Goal: Task Accomplishment & Management: Manage account settings

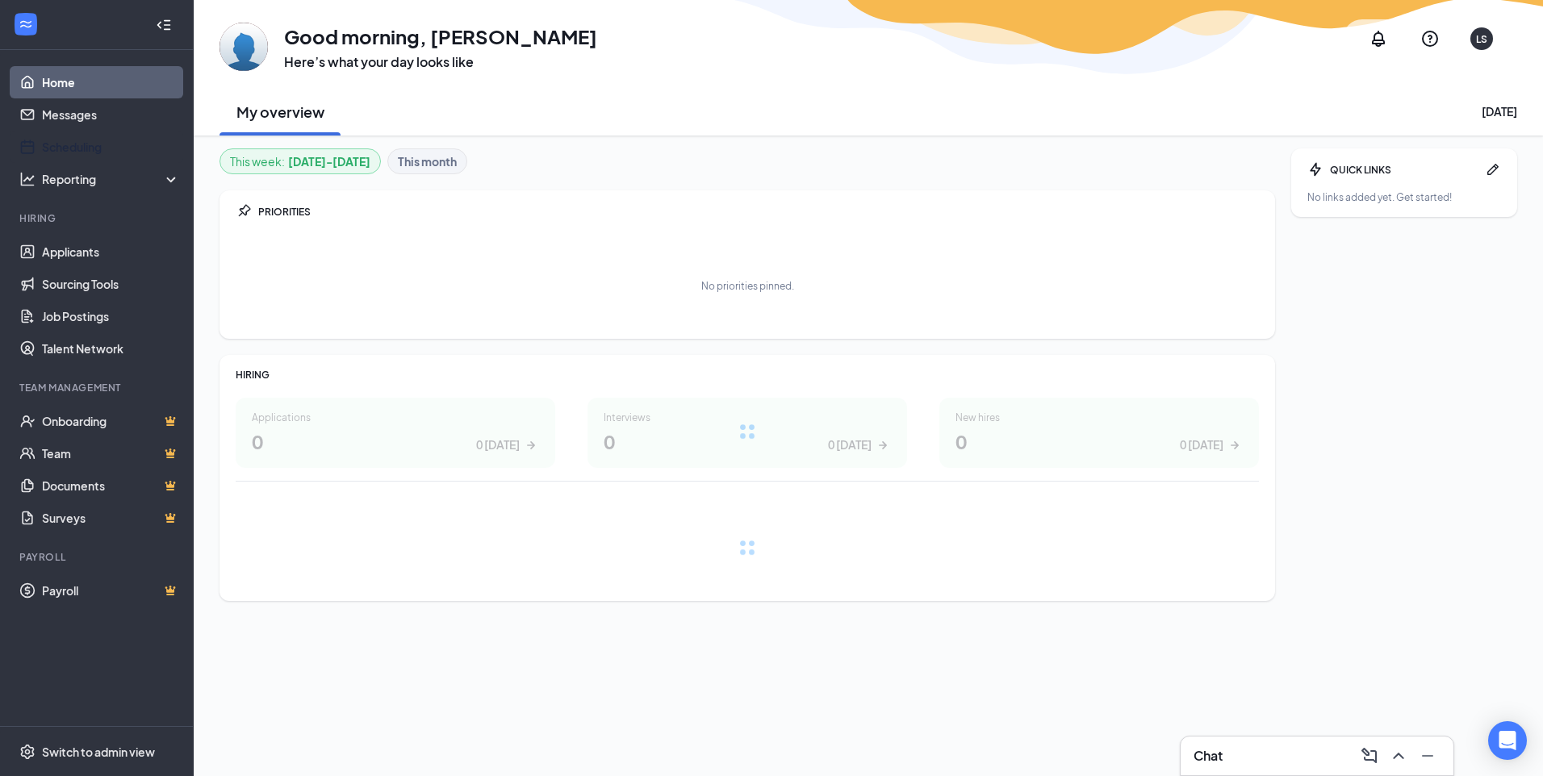
click at [115, 146] on link "Scheduling" at bounding box center [111, 147] width 138 height 32
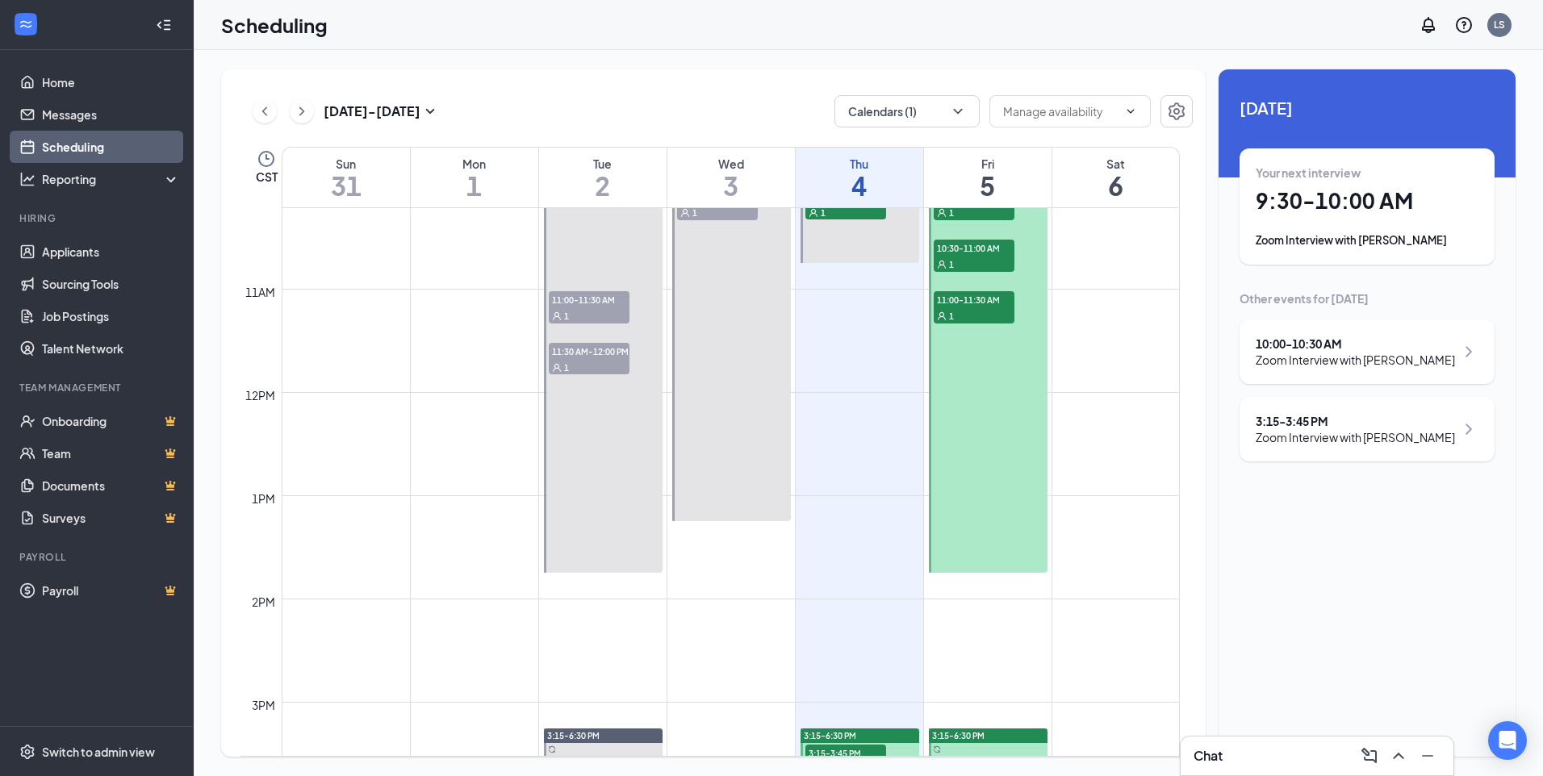
scroll to position [1036, 0]
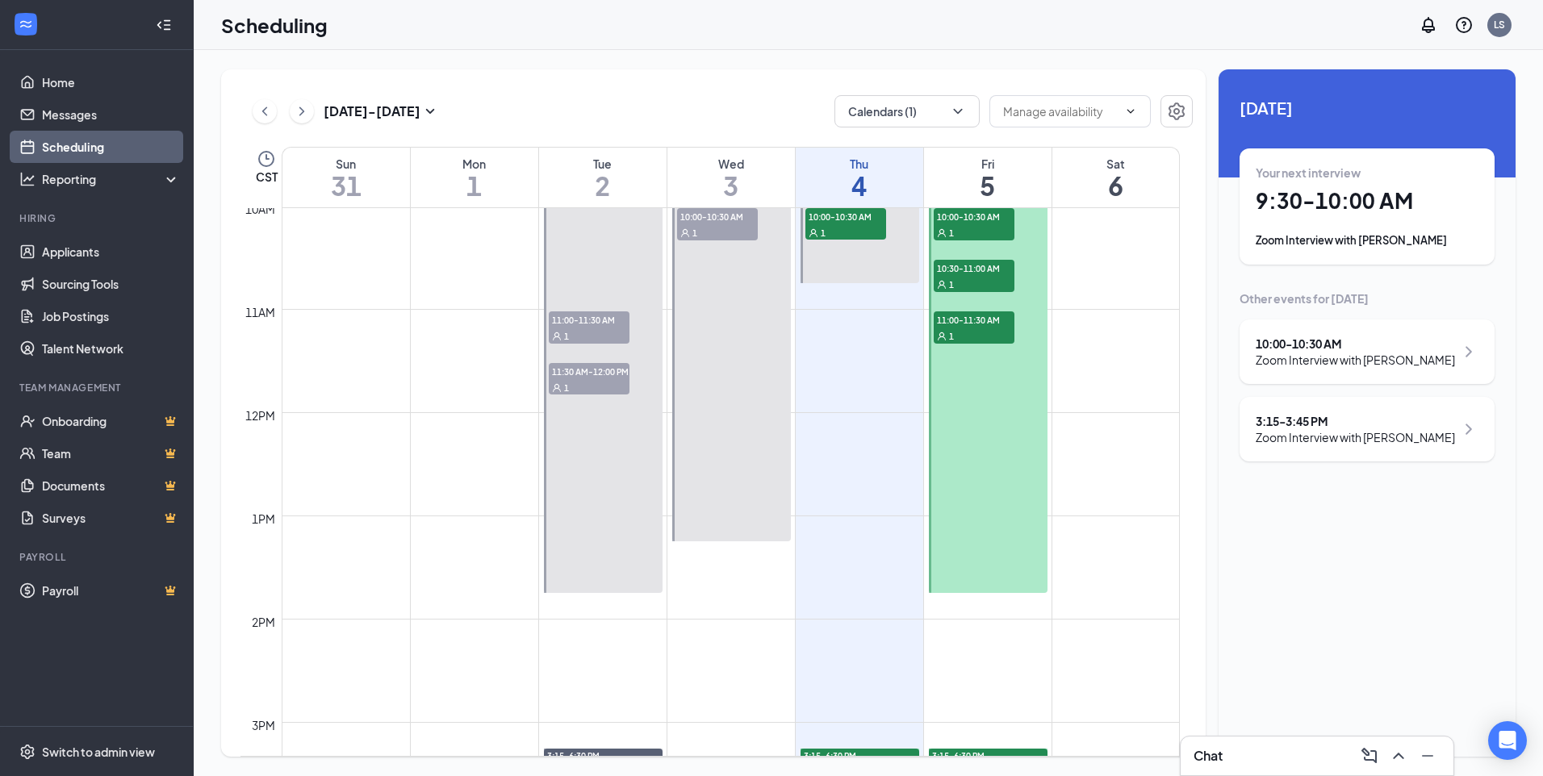
click at [727, 85] on div "[DATE] - [DATE] Calendars (1) CST Sun 31 Mon 1 Tue 2 Wed 3 Thu 4 Fri 5 Sat 6 12…" at bounding box center [713, 413] width 985 height 688
click at [913, 106] on button "Calendars (1)" at bounding box center [907, 111] width 145 height 32
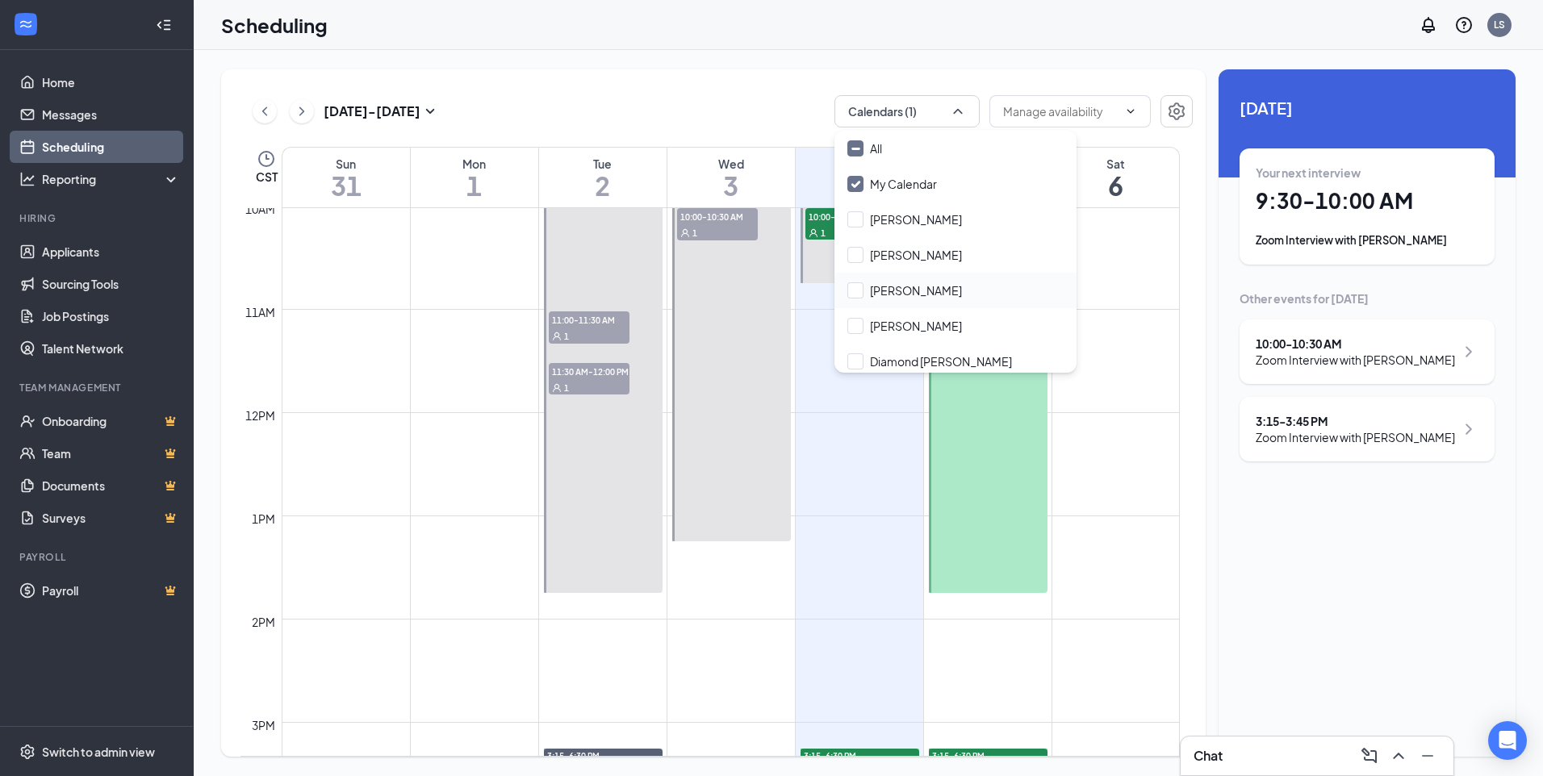
click at [910, 361] on input "Diamond [PERSON_NAME]" at bounding box center [929, 362] width 165 height 16
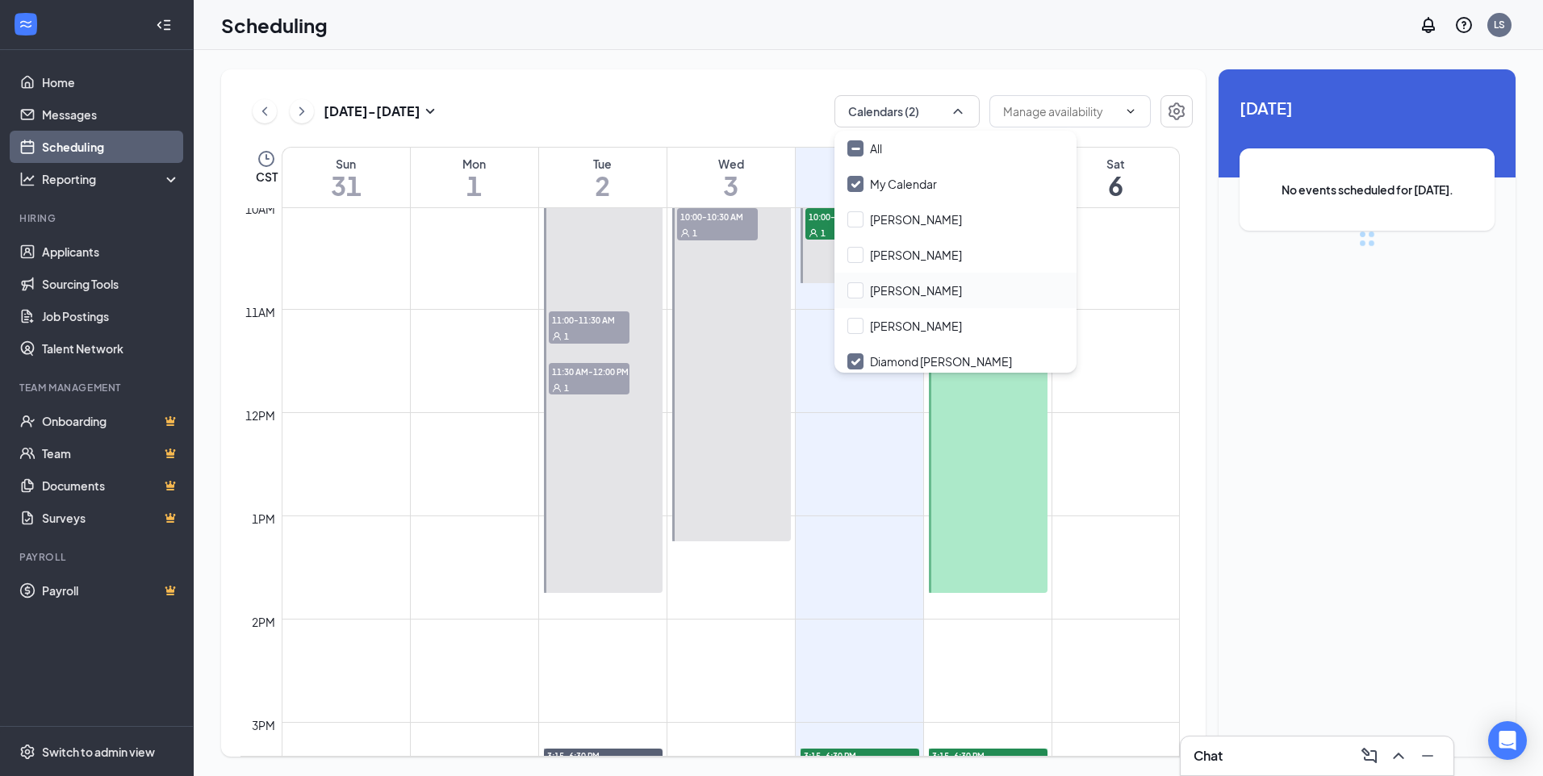
checkbox input "true"
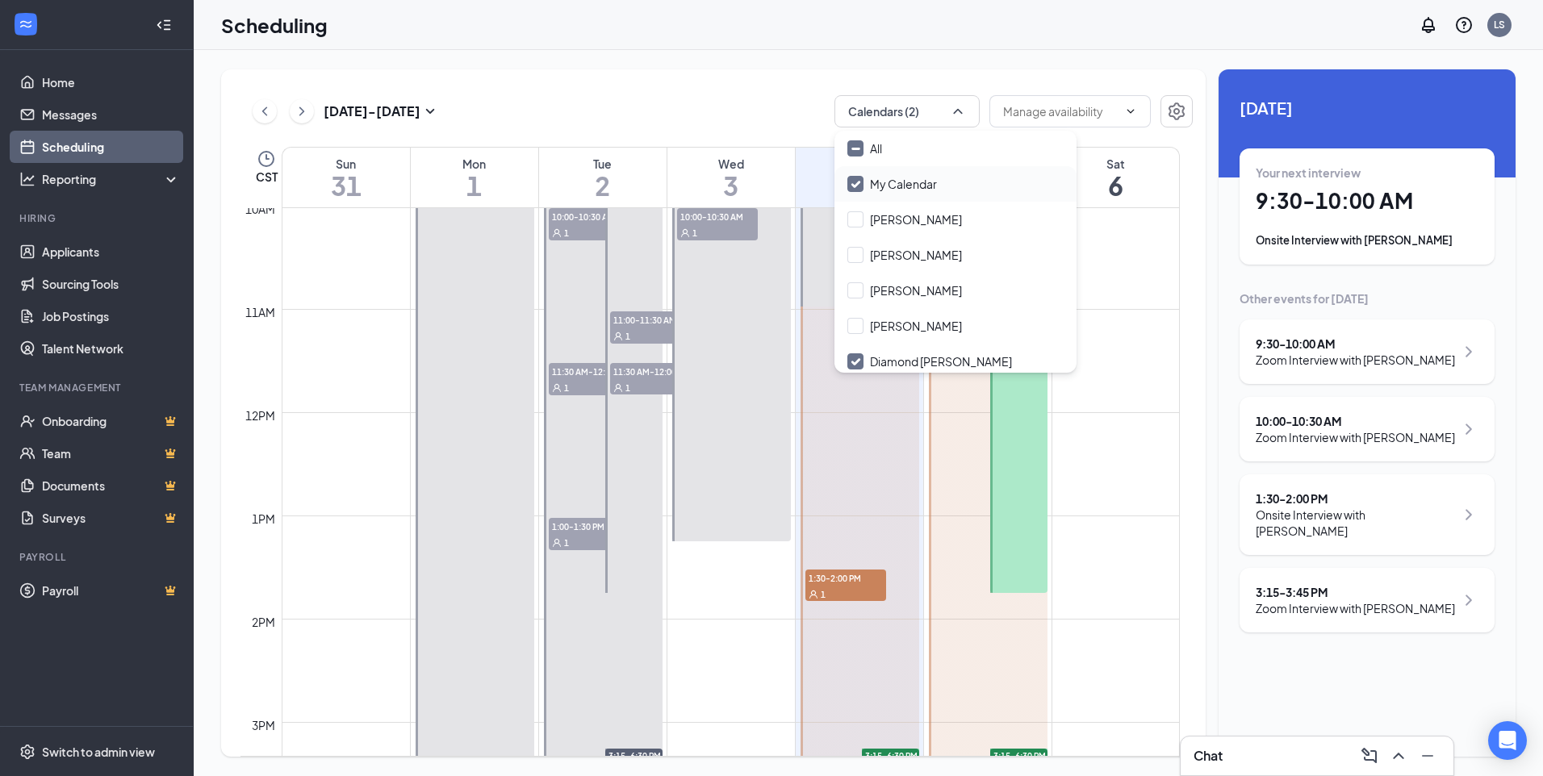
click at [877, 181] on input "My Calendar" at bounding box center [892, 184] width 90 height 16
checkbox input "false"
click at [791, 100] on div "[DATE] - [DATE] Calendars (2)" at bounding box center [717, 111] width 952 height 32
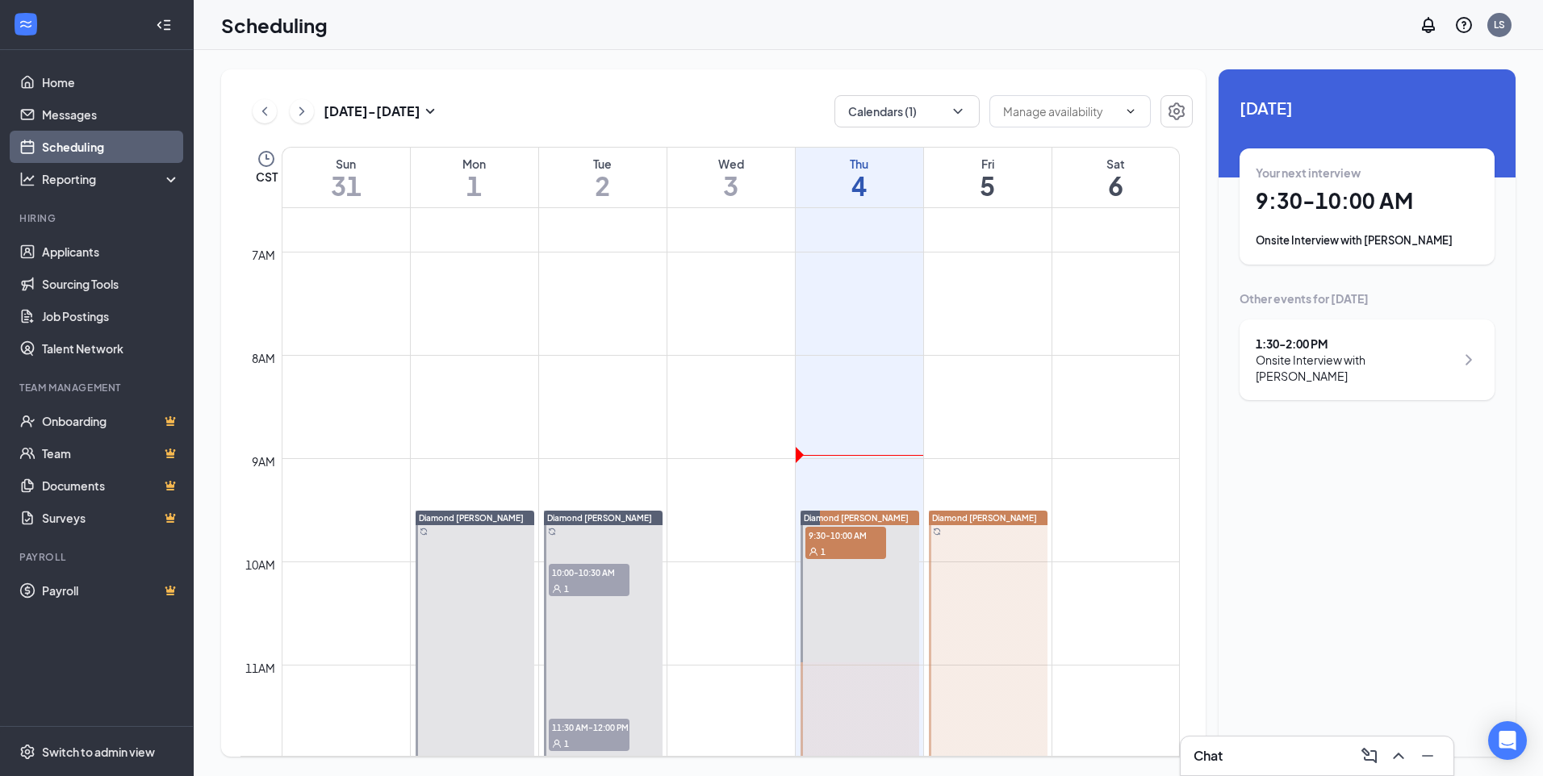
scroll to position [632, 0]
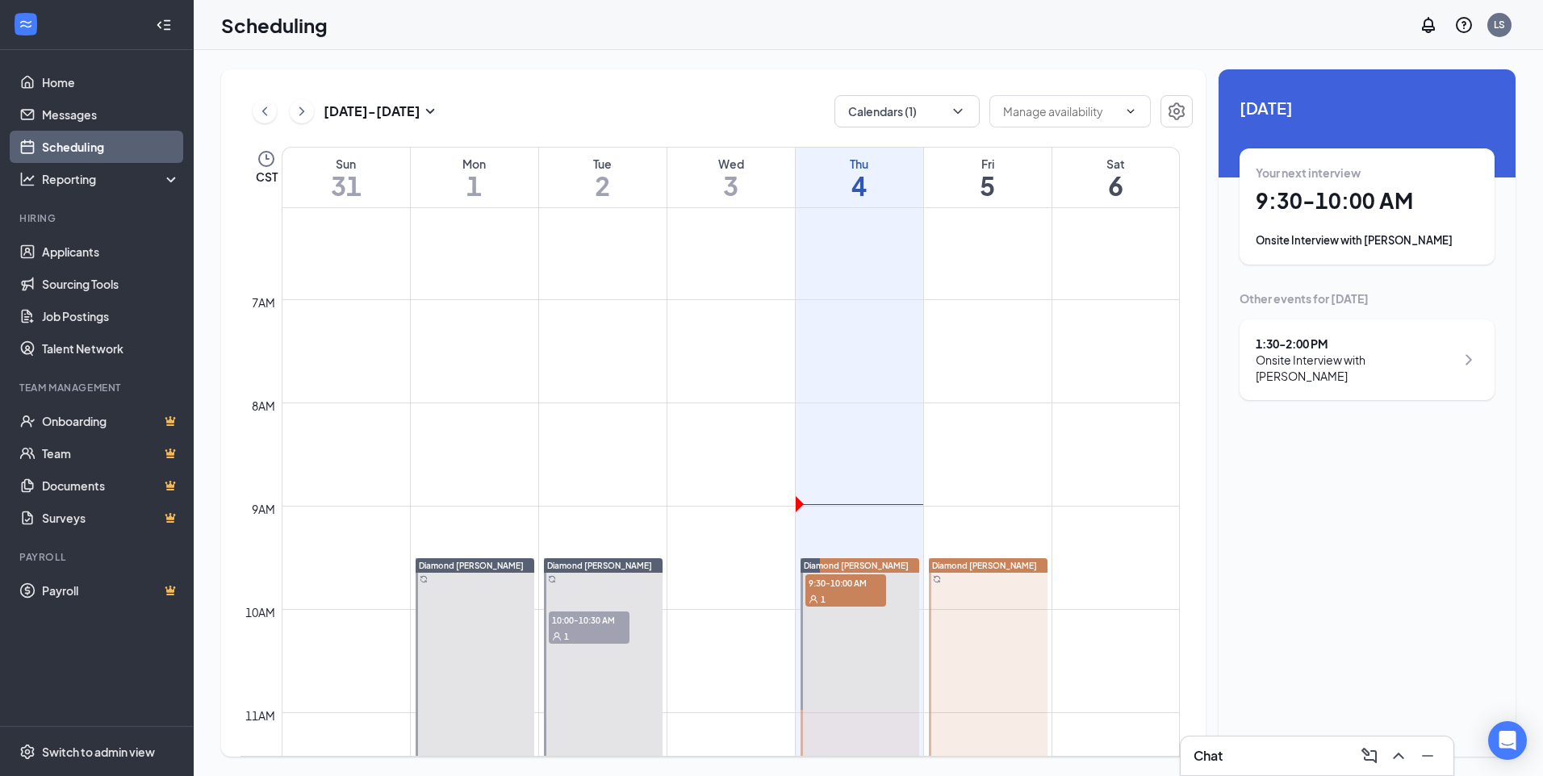
drag, startPoint x: 893, startPoint y: 27, endPoint x: 879, endPoint y: 359, distance: 332.0
click at [893, 27] on div "Scheduling LS" at bounding box center [868, 25] width 1349 height 50
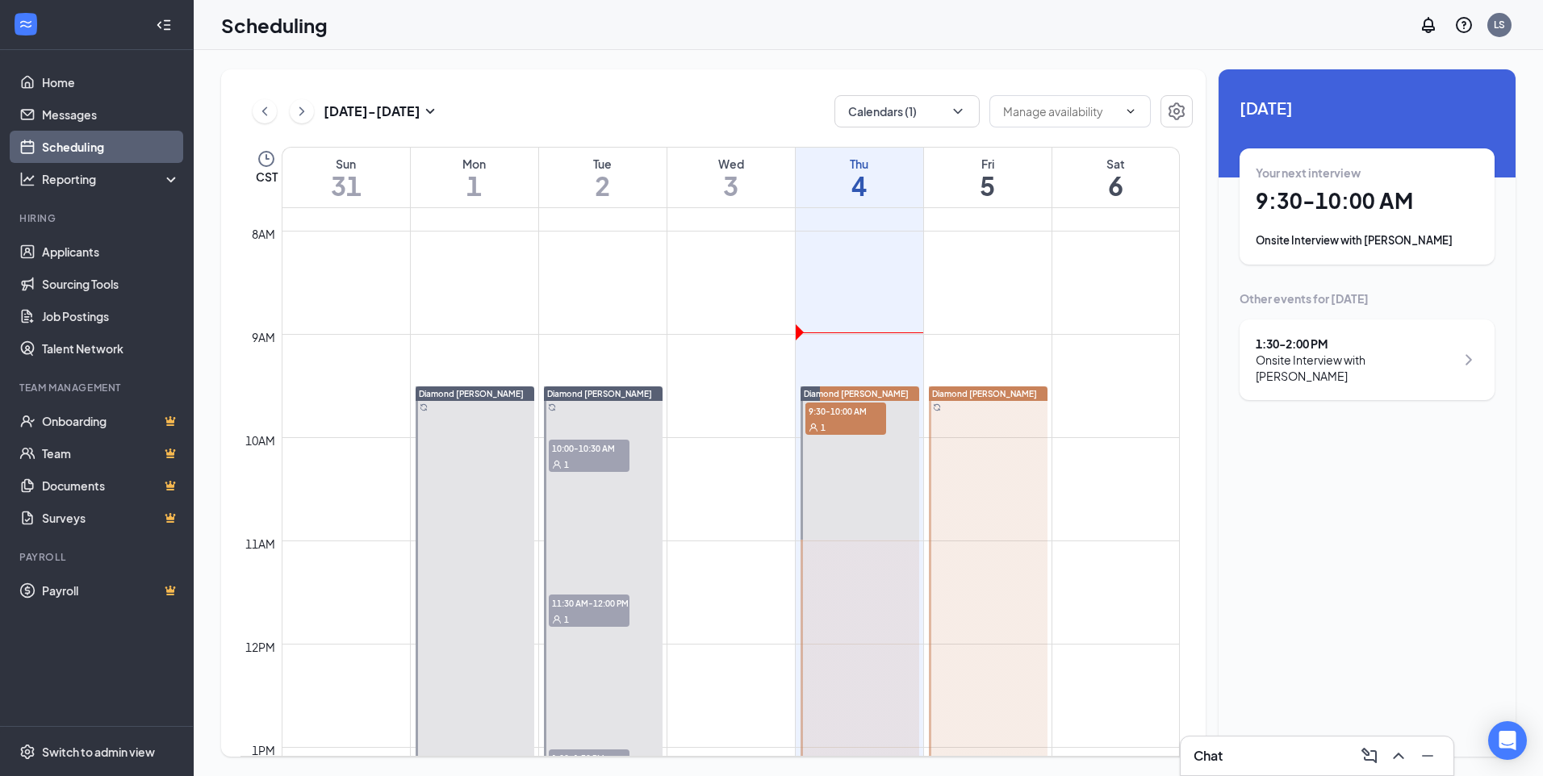
scroll to position [955, 0]
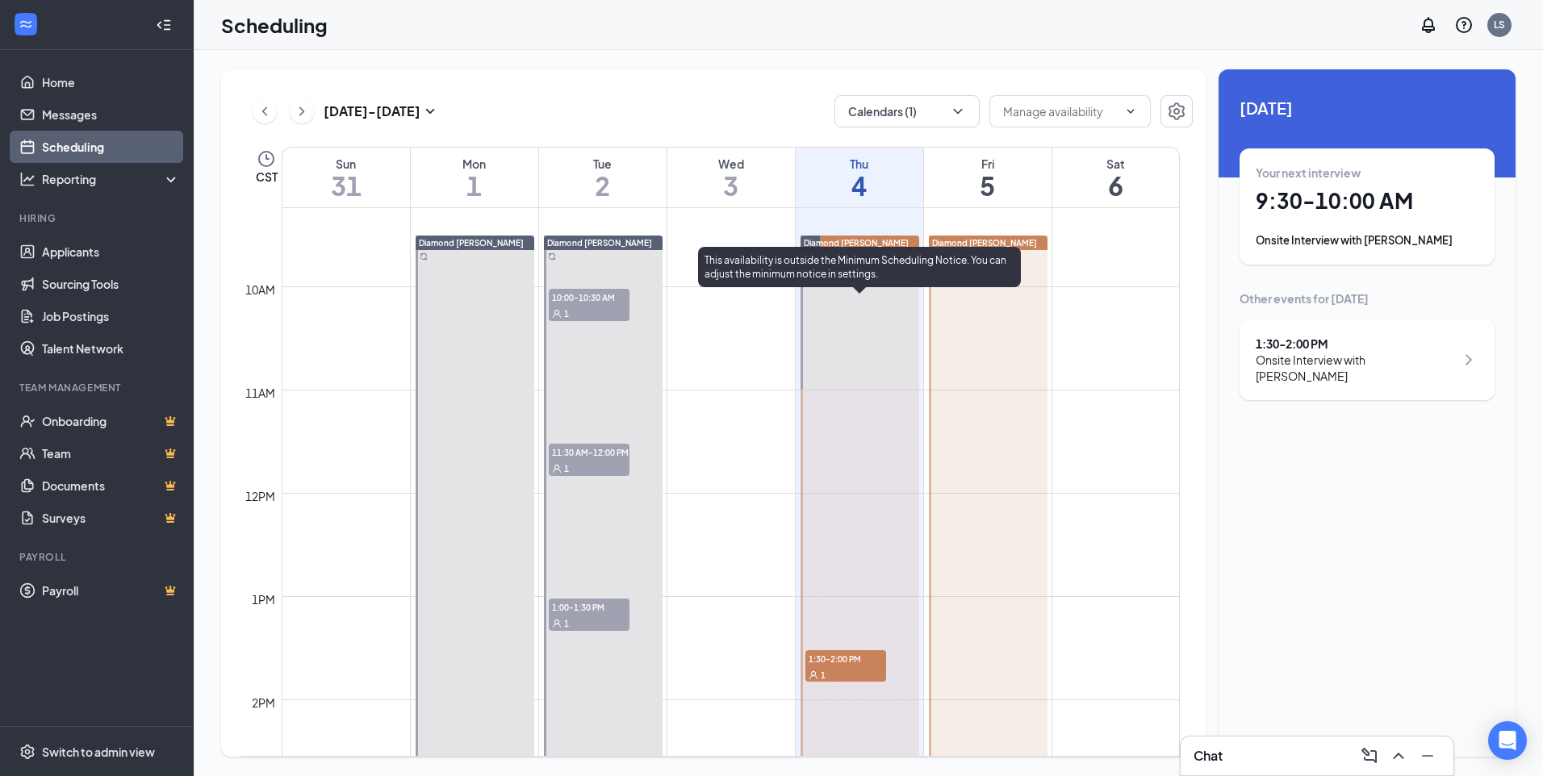
click at [821, 330] on div at bounding box center [860, 700] width 119 height 929
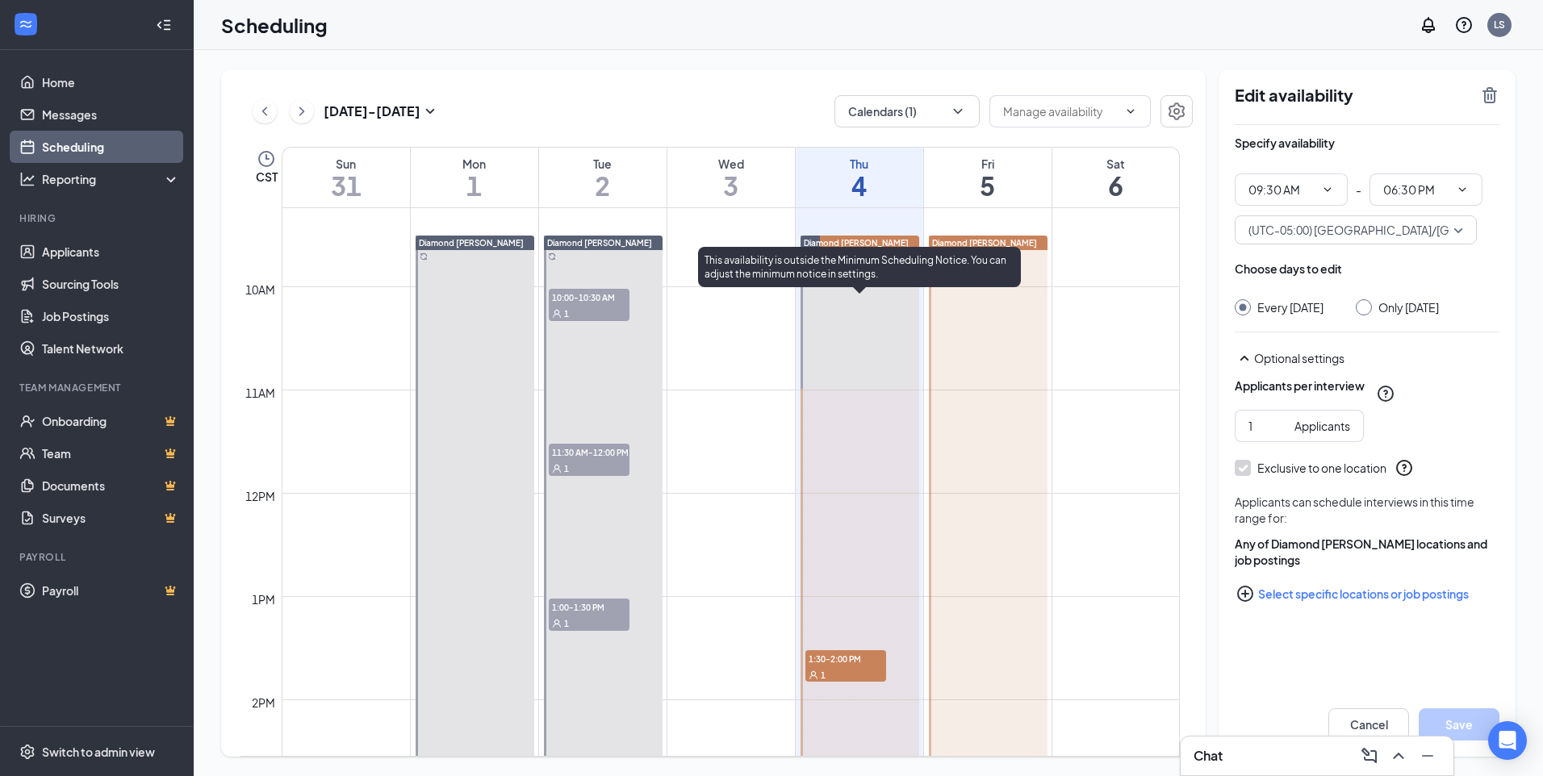
click at [848, 262] on div "This availability is outside the Minimum Scheduling Notice. You can adjust the …" at bounding box center [859, 267] width 323 height 40
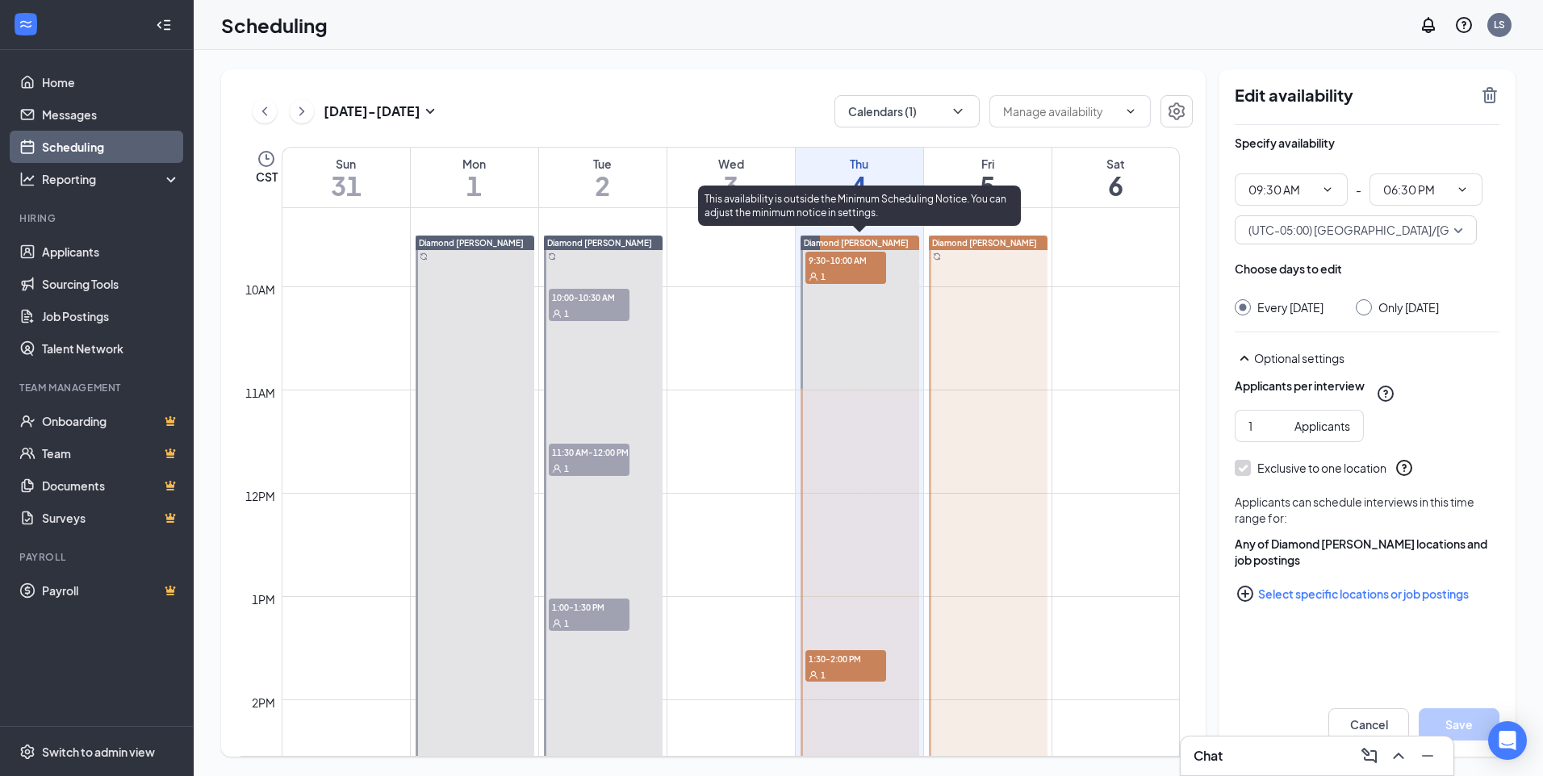
click at [809, 256] on span "9:30-10:00 AM" at bounding box center [845, 260] width 81 height 16
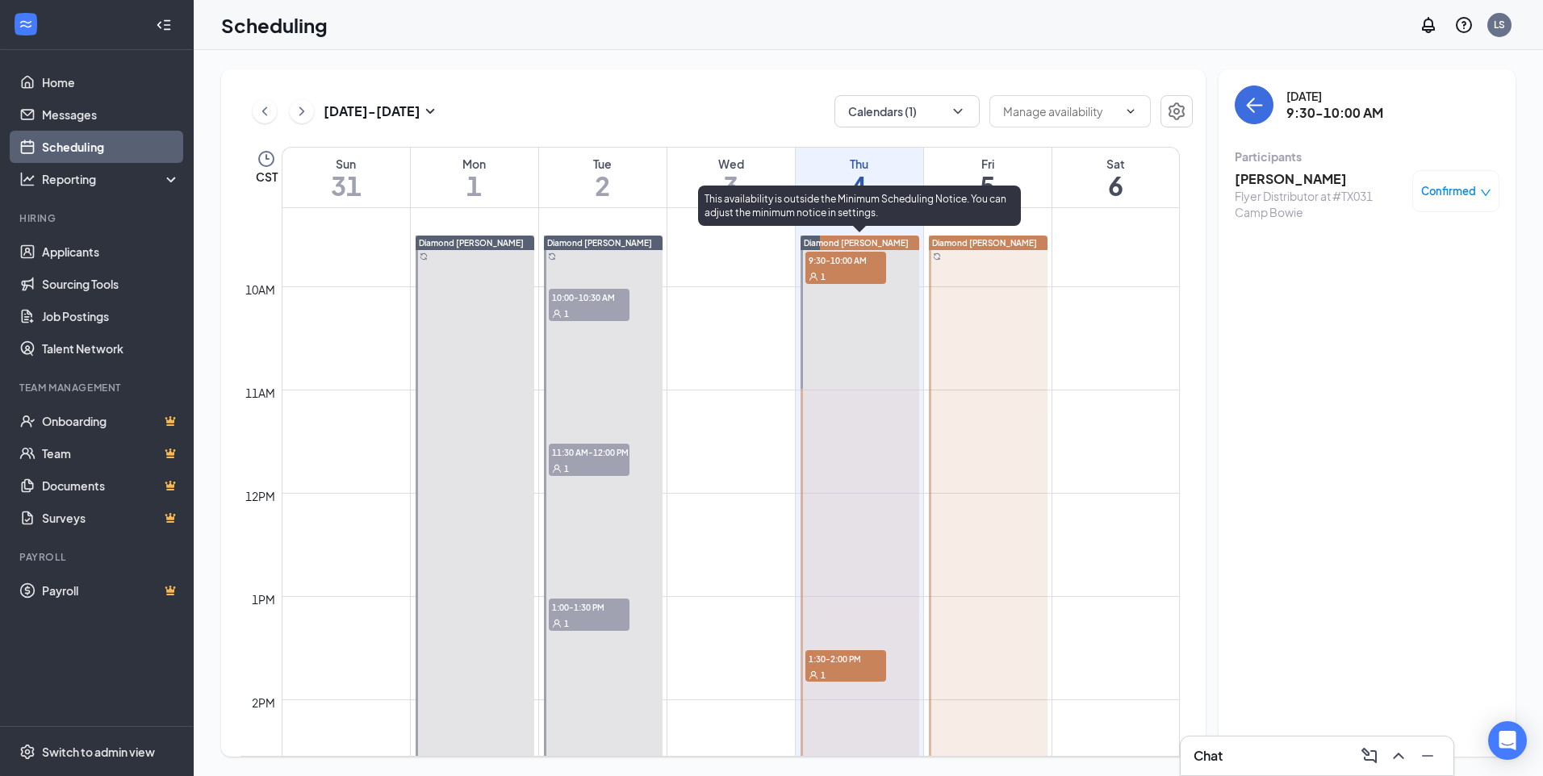
scroll to position [1116, 0]
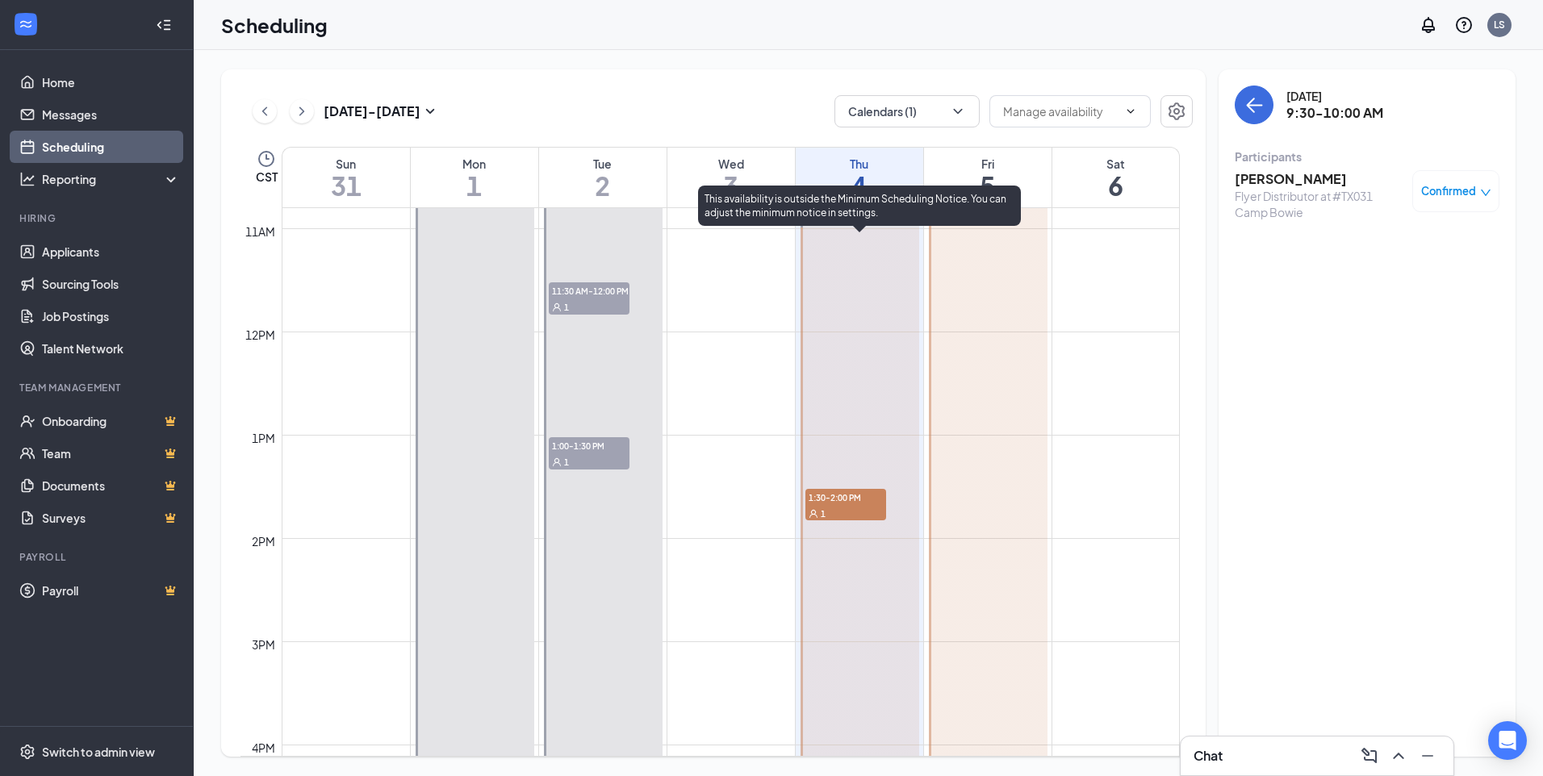
click at [849, 512] on div "1" at bounding box center [845, 513] width 81 height 16
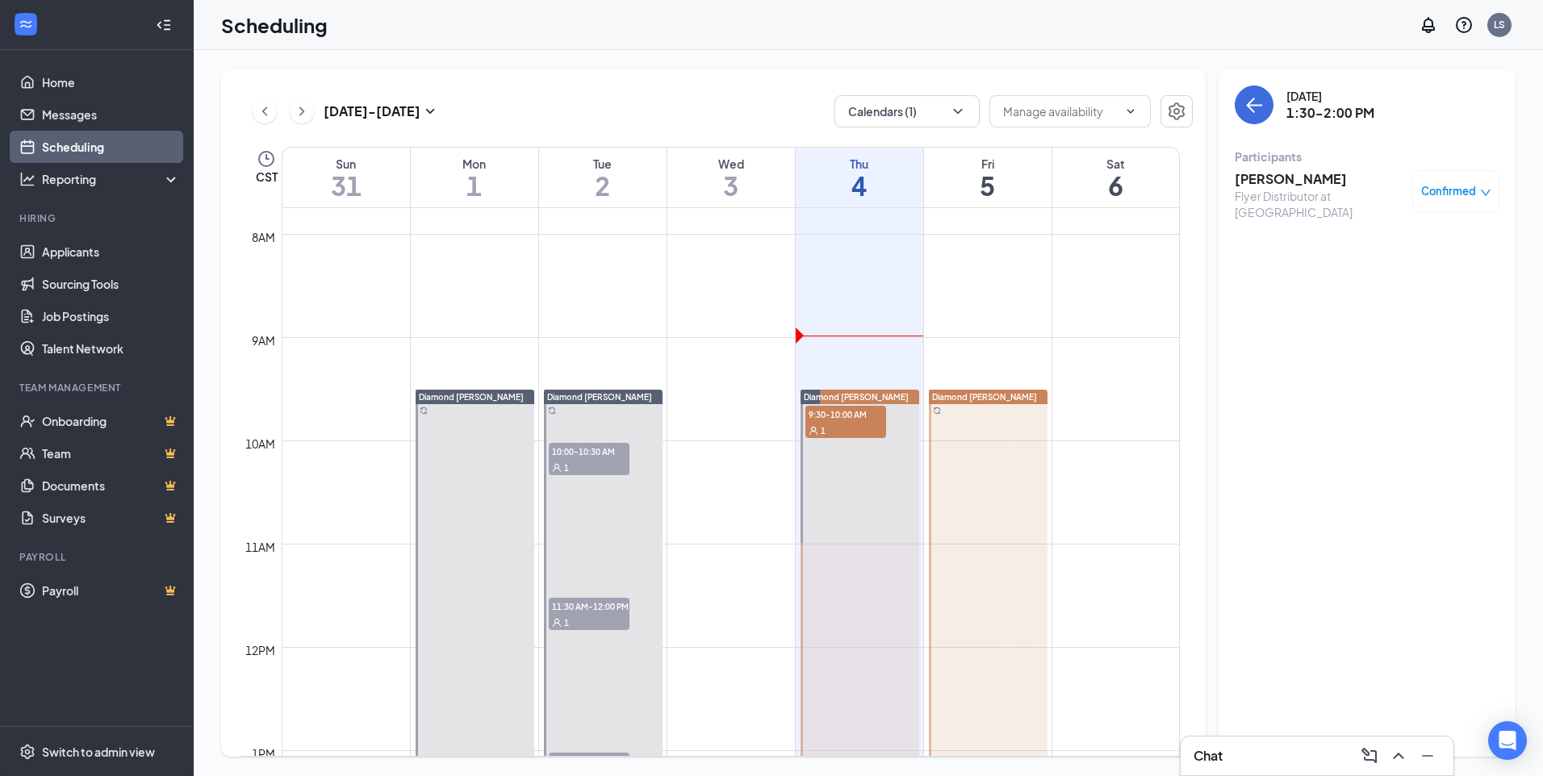
scroll to position [793, 0]
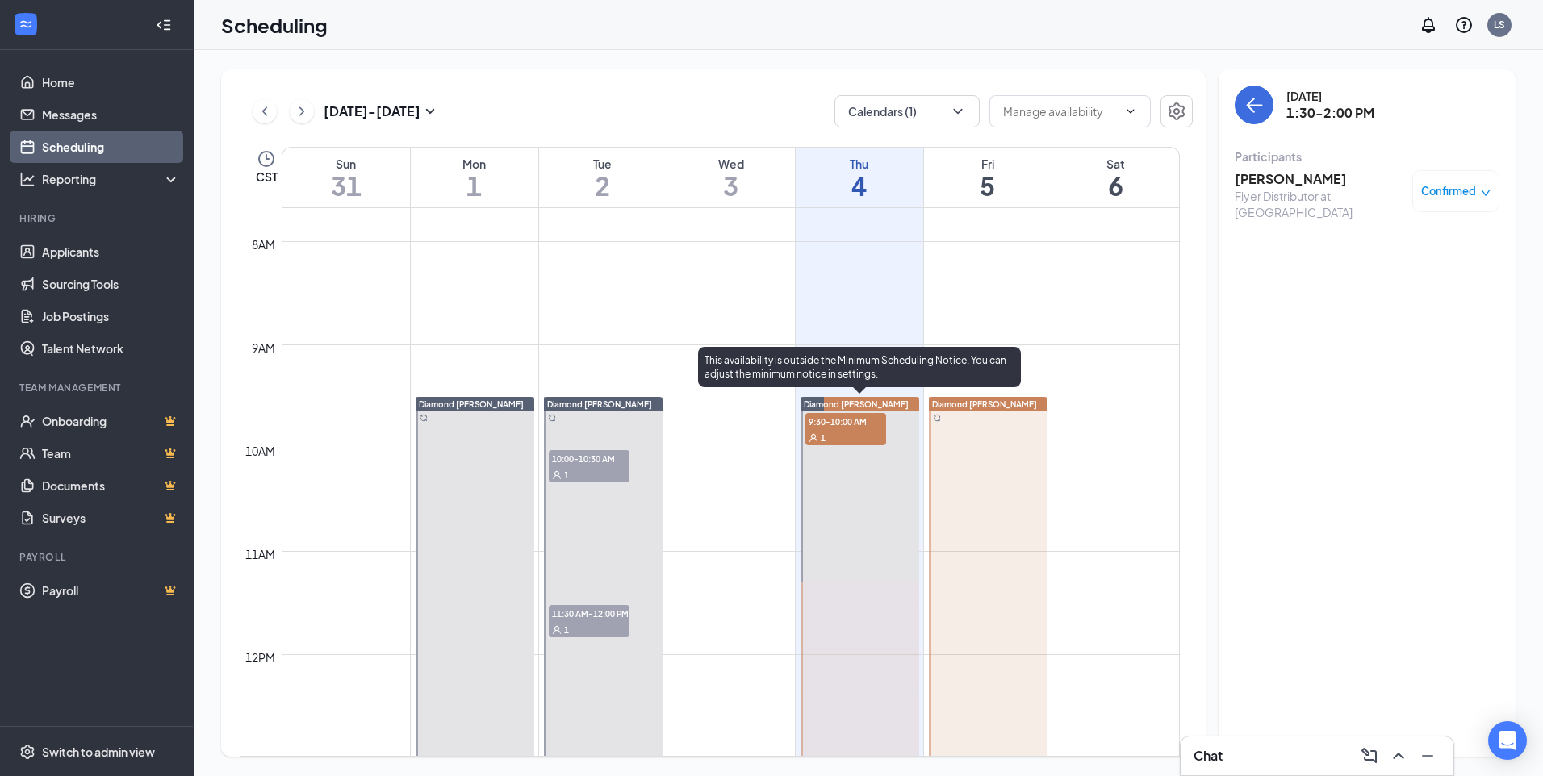
click at [858, 435] on div "1" at bounding box center [845, 437] width 81 height 16
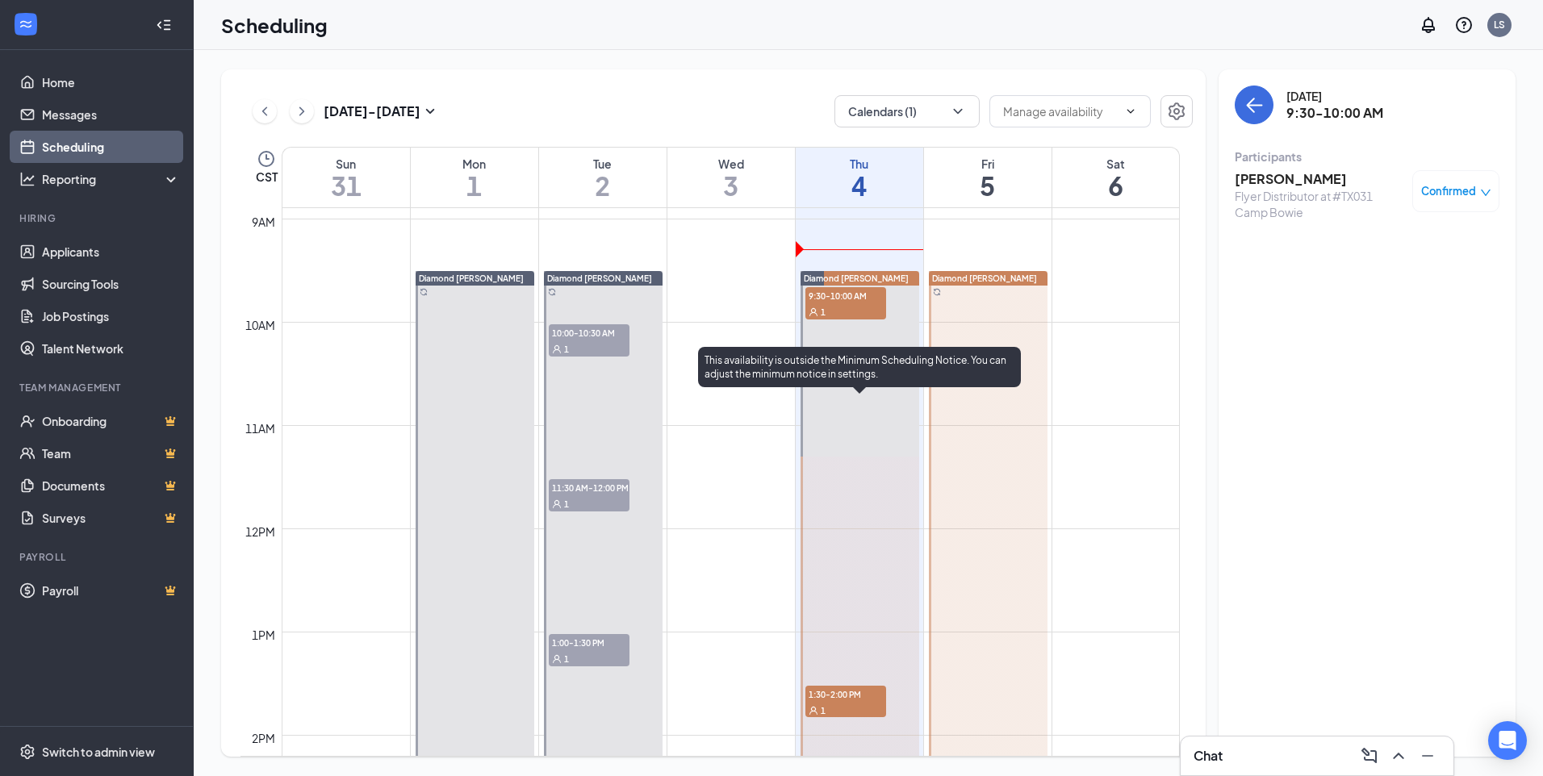
scroll to position [551, 0]
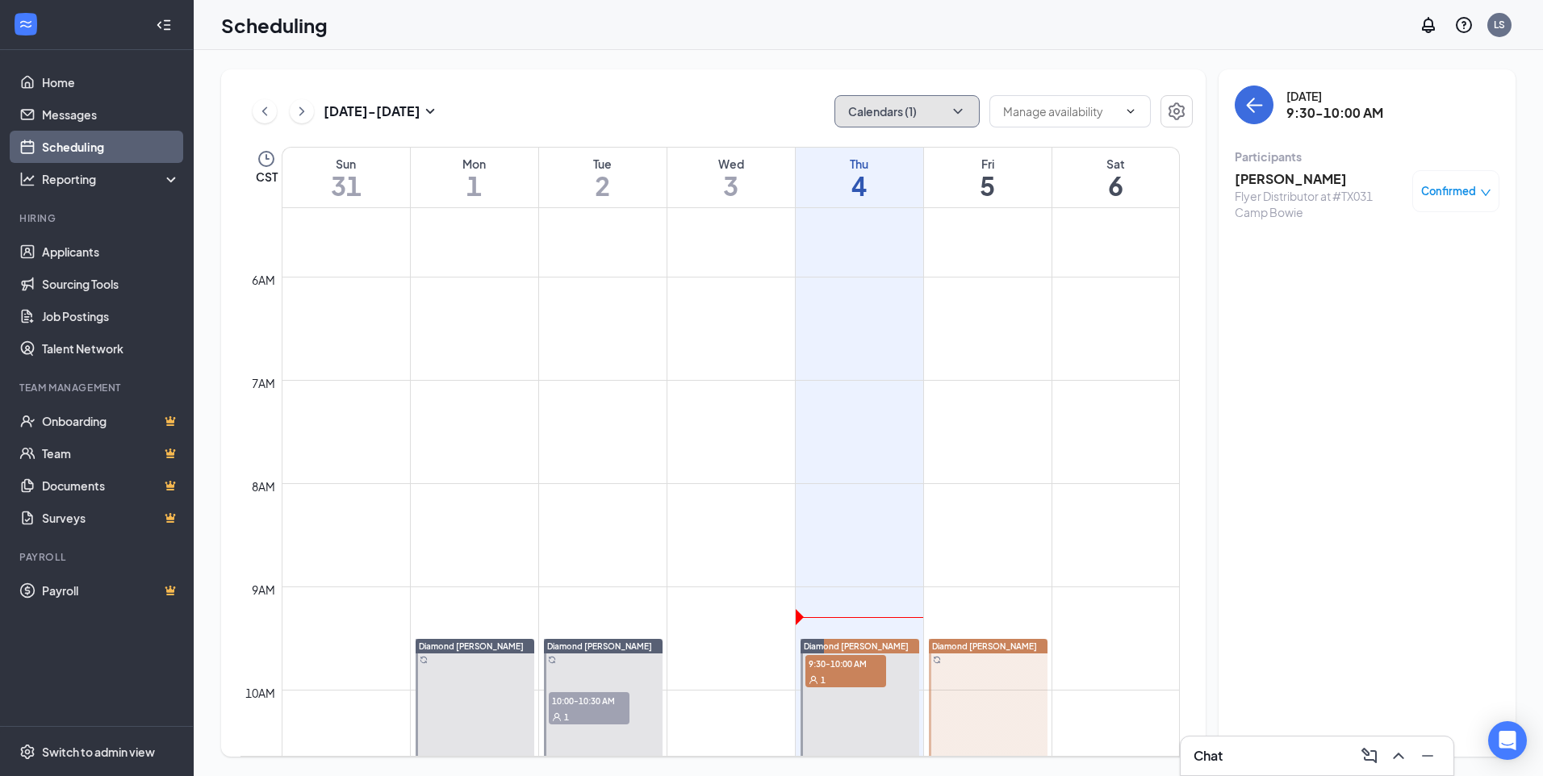
click at [957, 108] on icon "ChevronDown" at bounding box center [958, 111] width 16 height 16
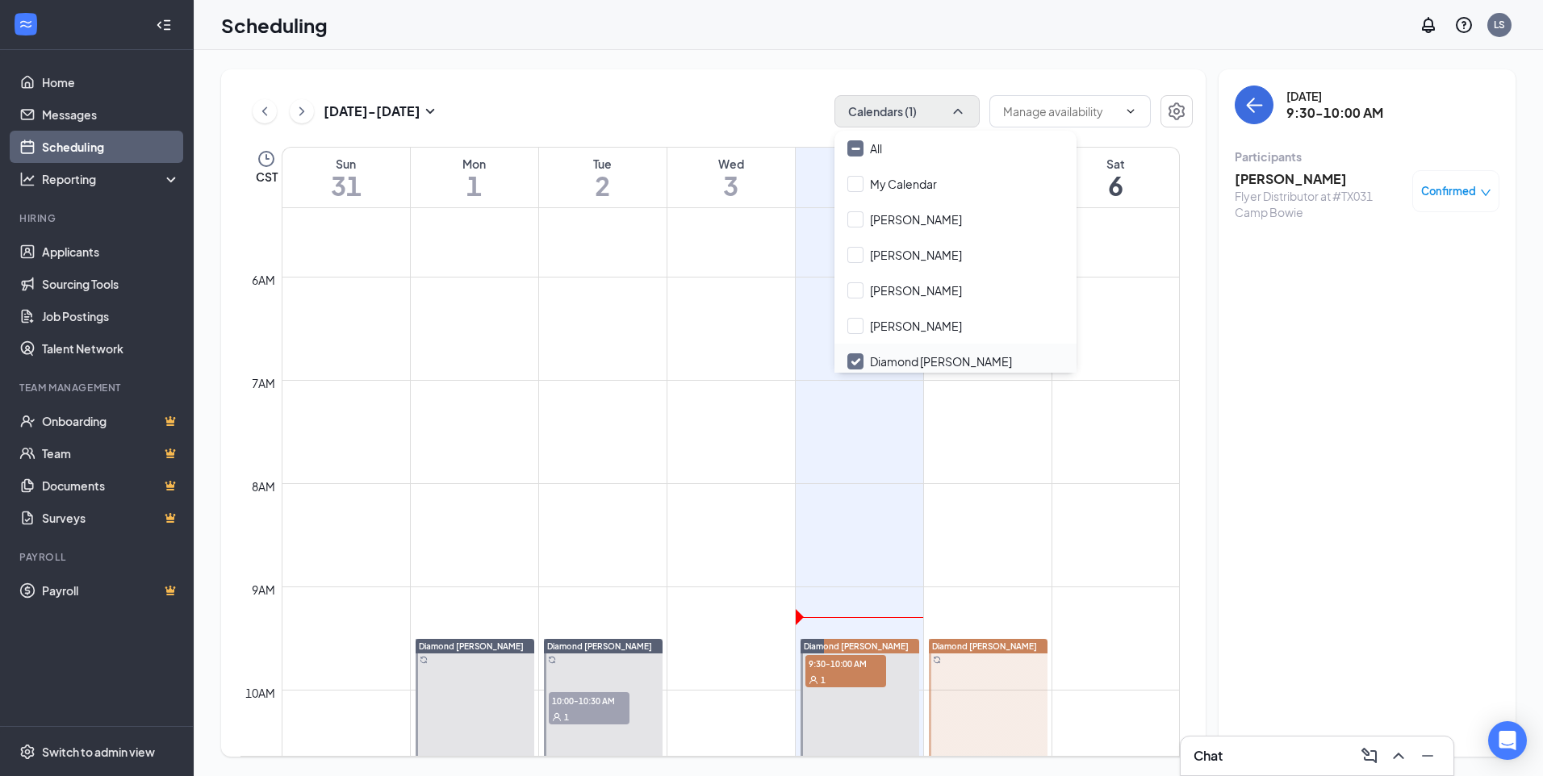
click at [894, 360] on input "Diamond [PERSON_NAME]" at bounding box center [929, 362] width 165 height 16
checkbox input "true"
checkbox input "false"
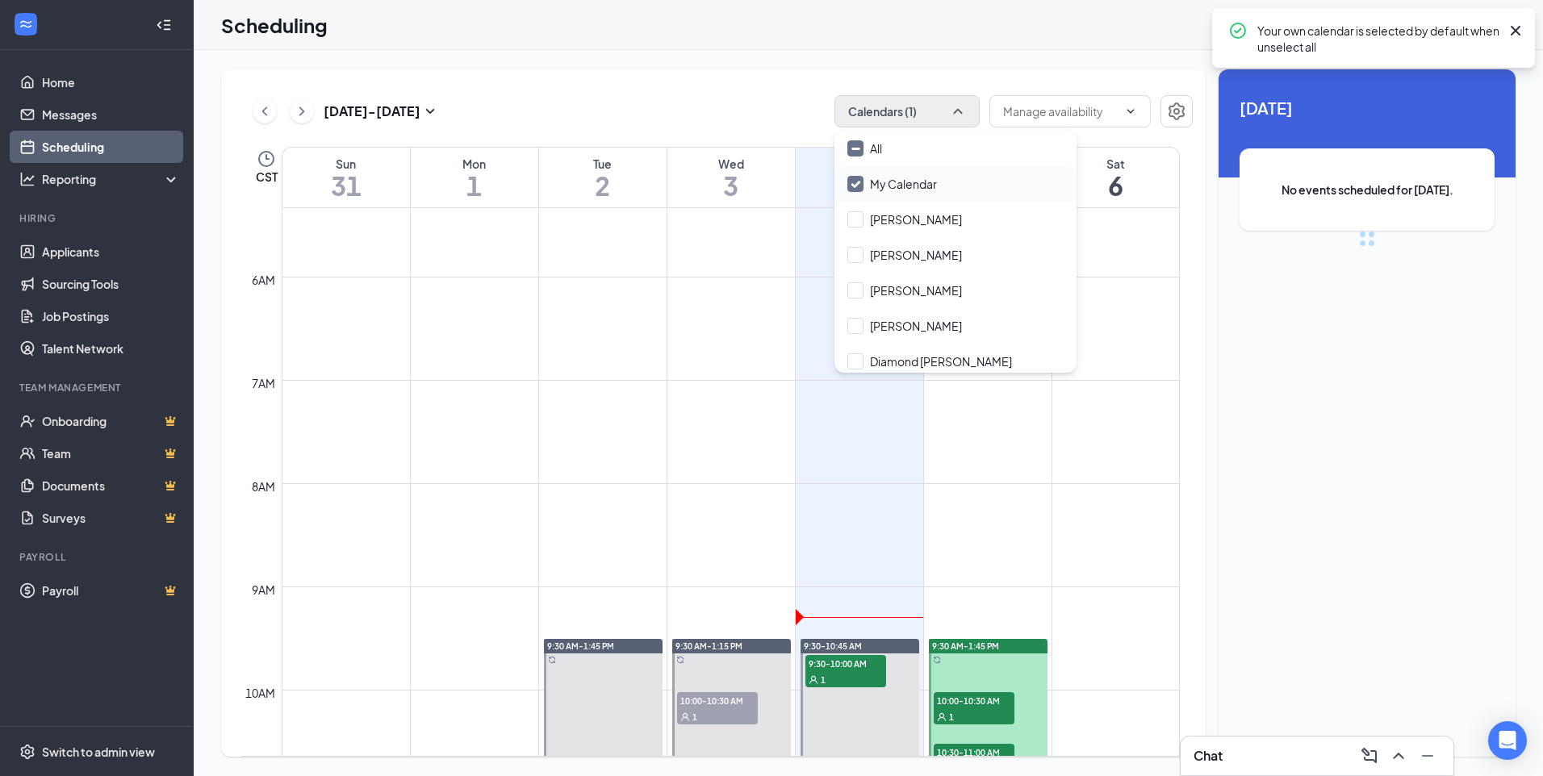
click at [908, 184] on input "My Calendar" at bounding box center [892, 184] width 90 height 16
checkbox input "true"
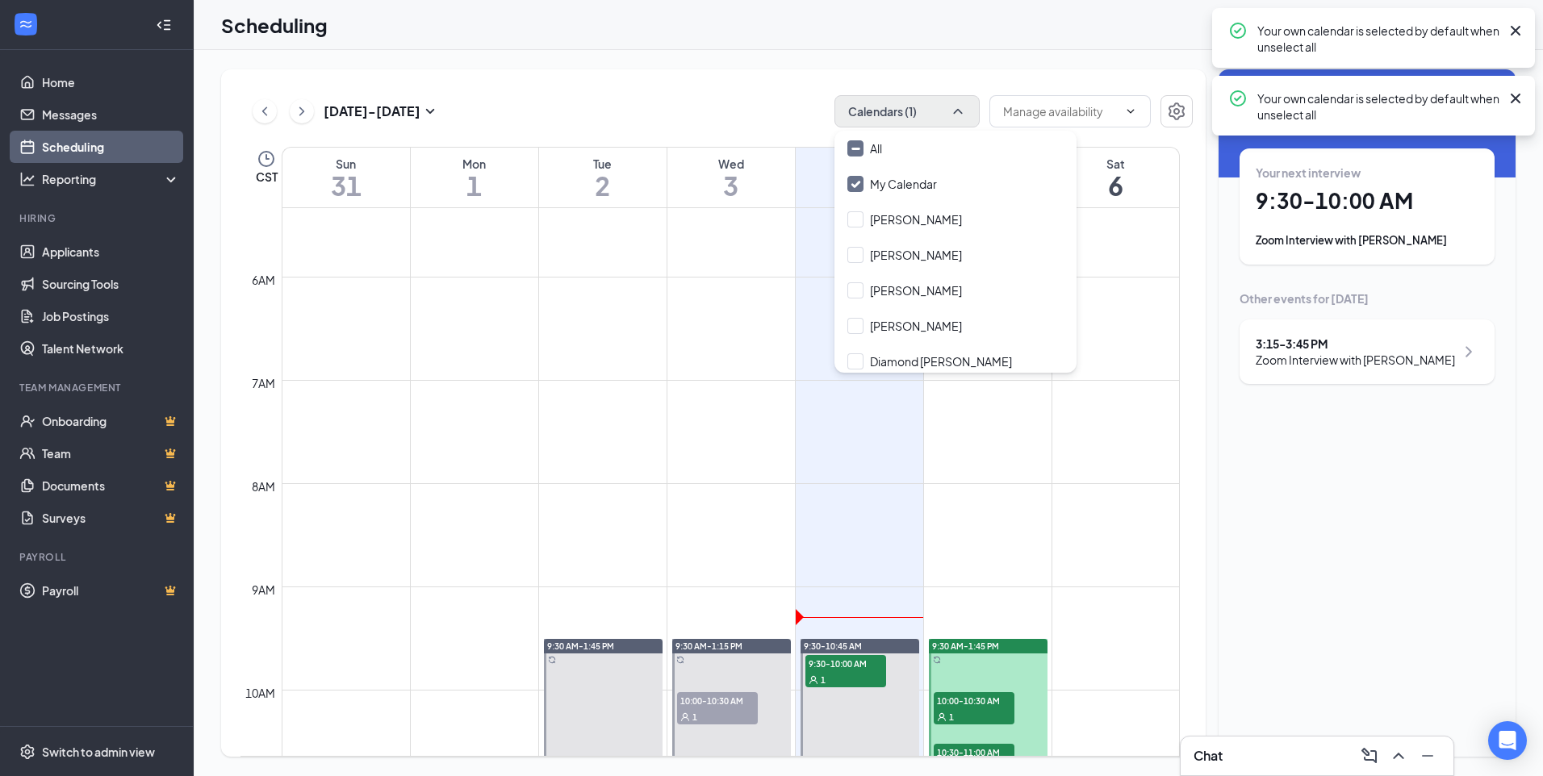
click at [757, 109] on div "[DATE] - [DATE] Calendars (1)" at bounding box center [717, 111] width 952 height 32
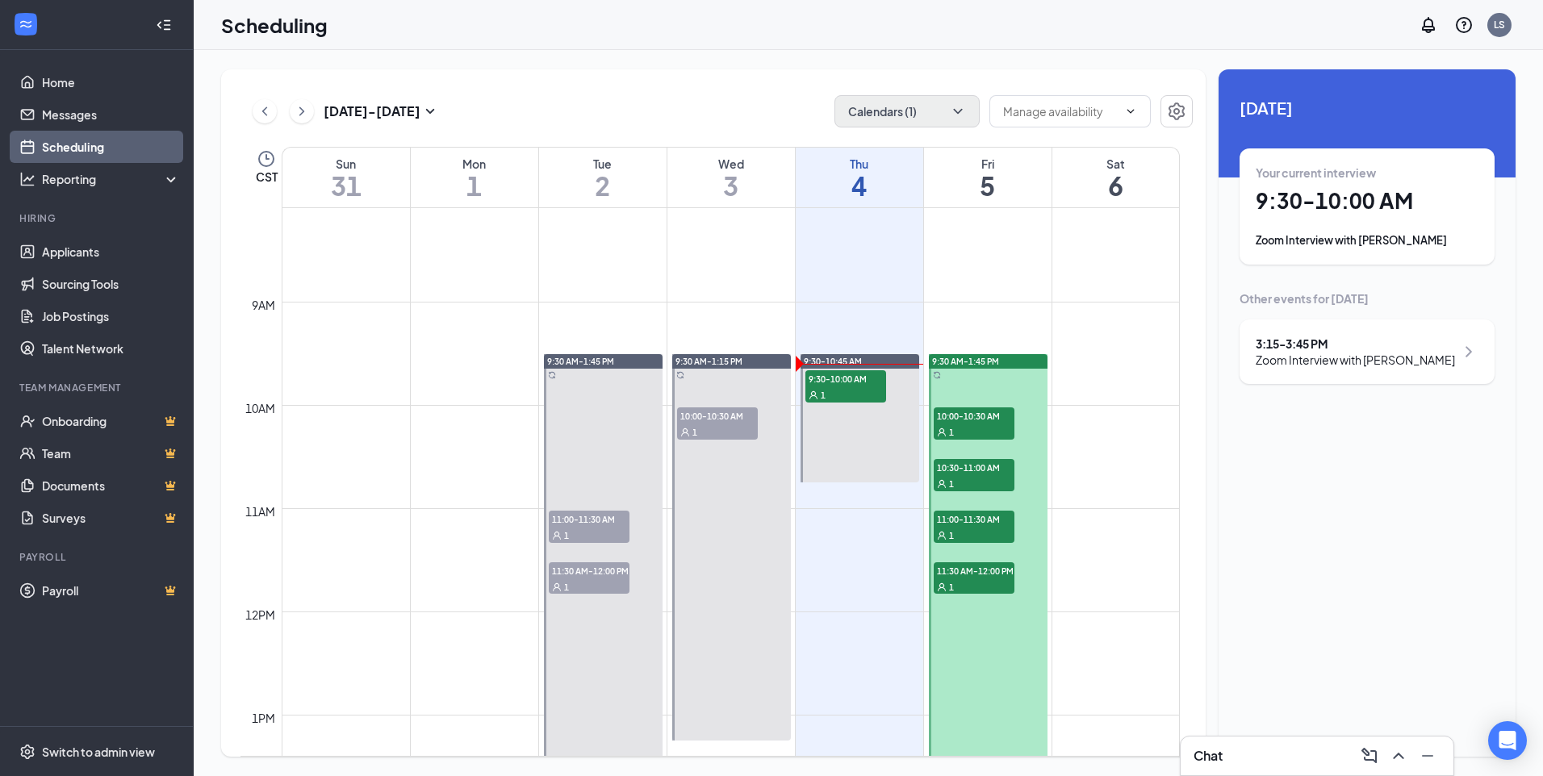
scroll to position [874, 0]
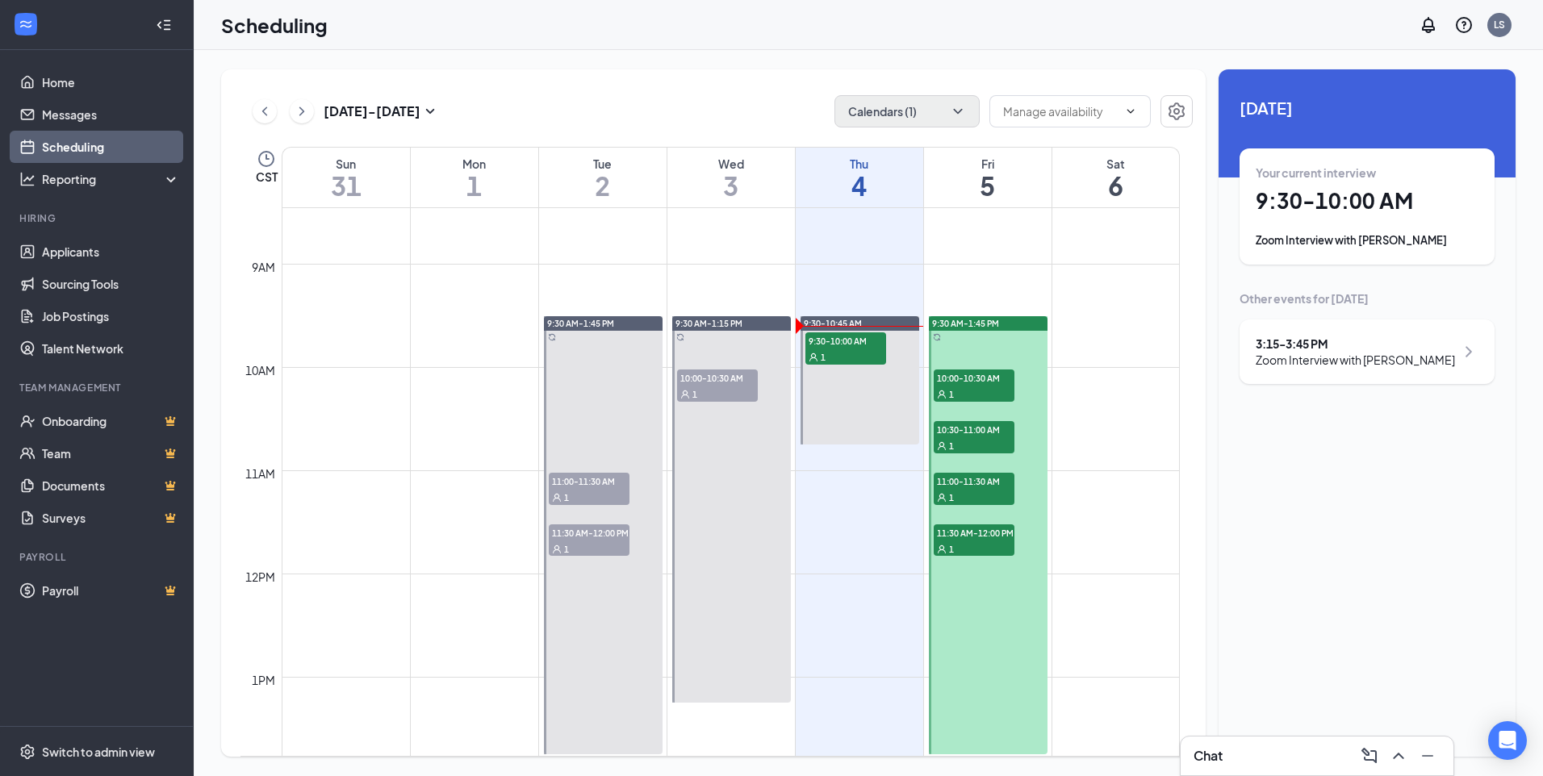
drag, startPoint x: 978, startPoint y: 383, endPoint x: 984, endPoint y: 399, distance: 16.3
click at [978, 383] on span "10:00-10:30 AM" at bounding box center [974, 378] width 81 height 16
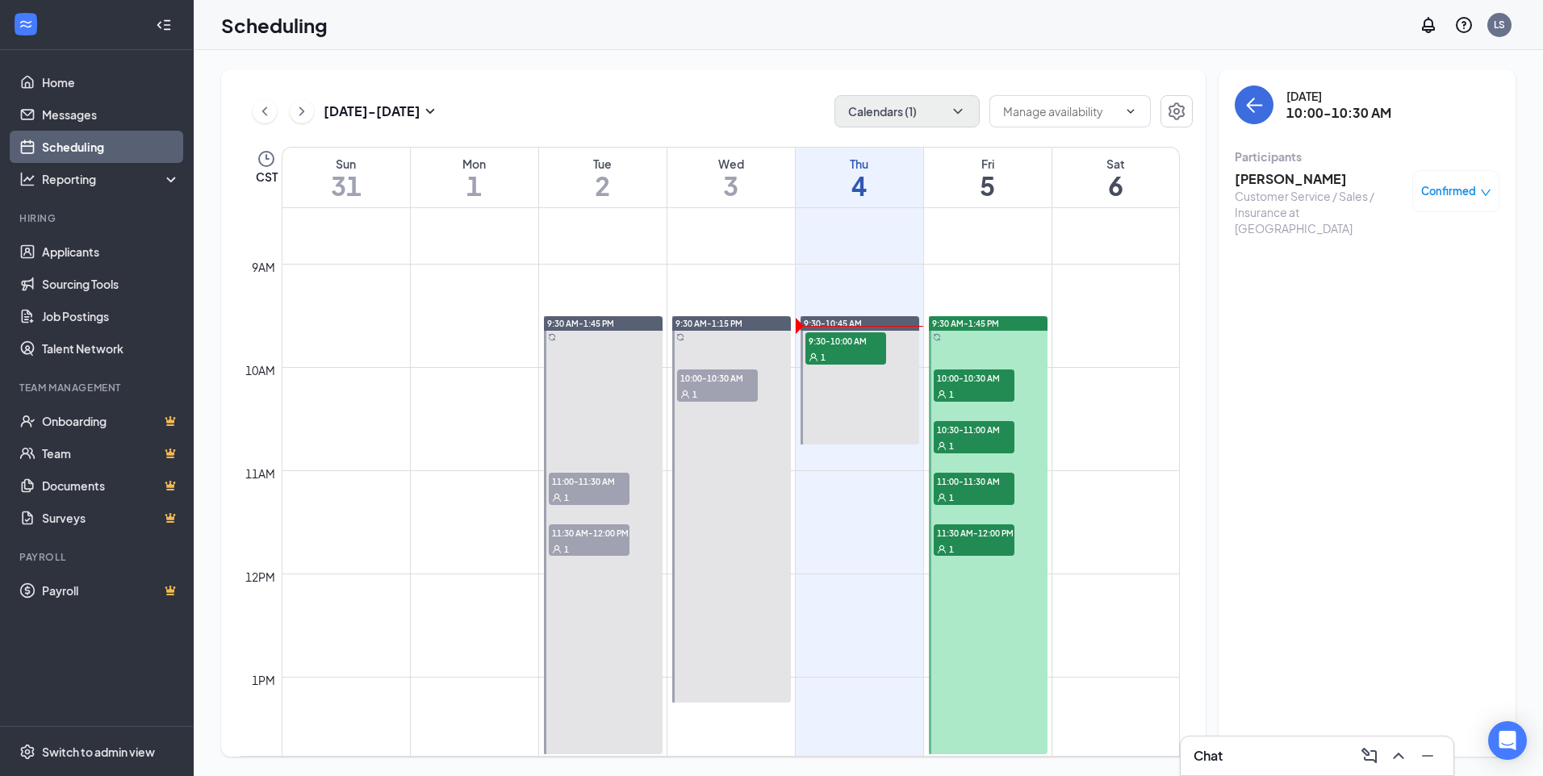
click at [983, 444] on div "1" at bounding box center [974, 445] width 81 height 16
click at [984, 484] on span "11:00-11:30 AM" at bounding box center [974, 481] width 81 height 16
click at [984, 519] on div at bounding box center [988, 535] width 119 height 438
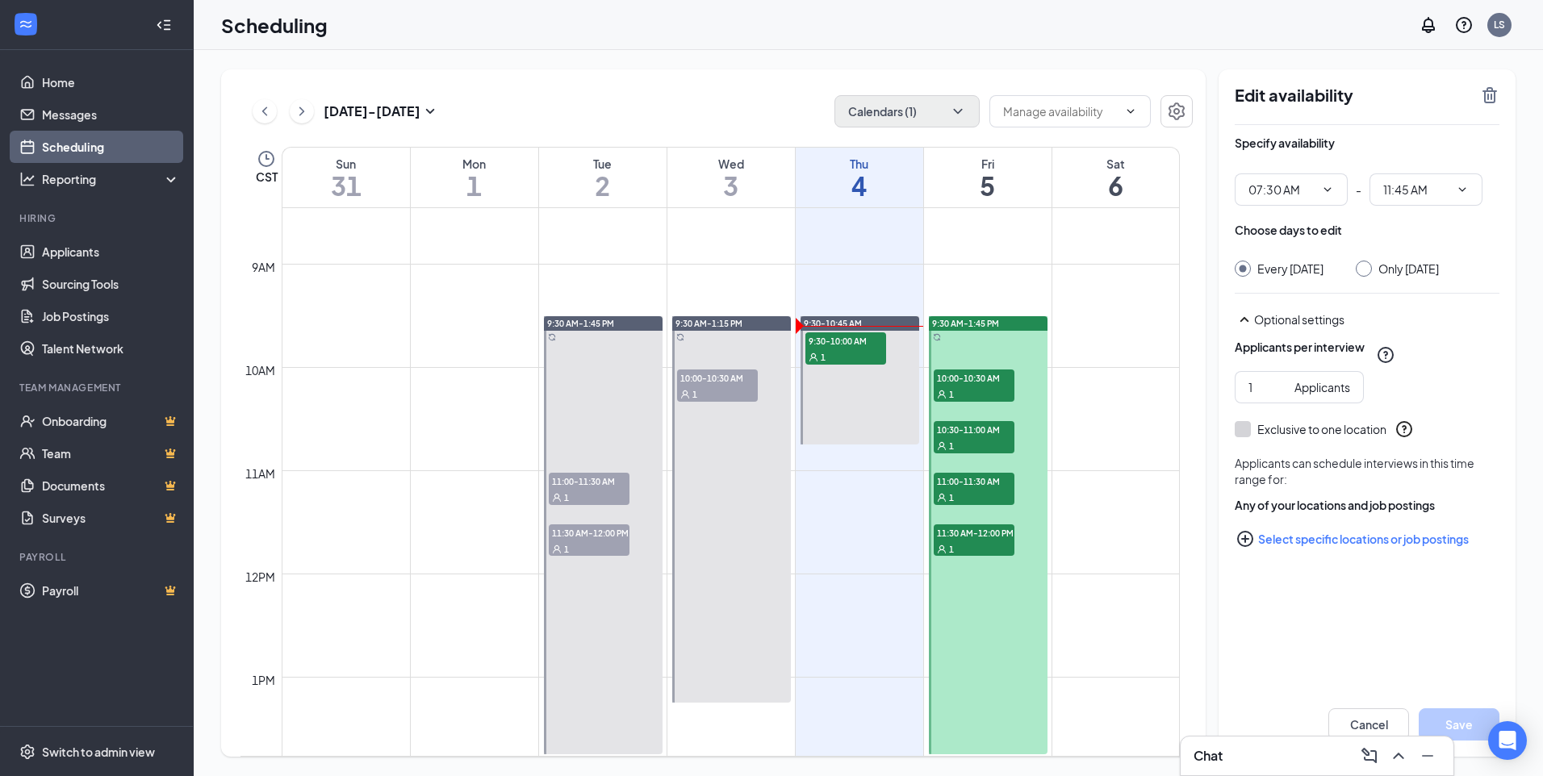
click at [980, 541] on div "1" at bounding box center [974, 549] width 81 height 16
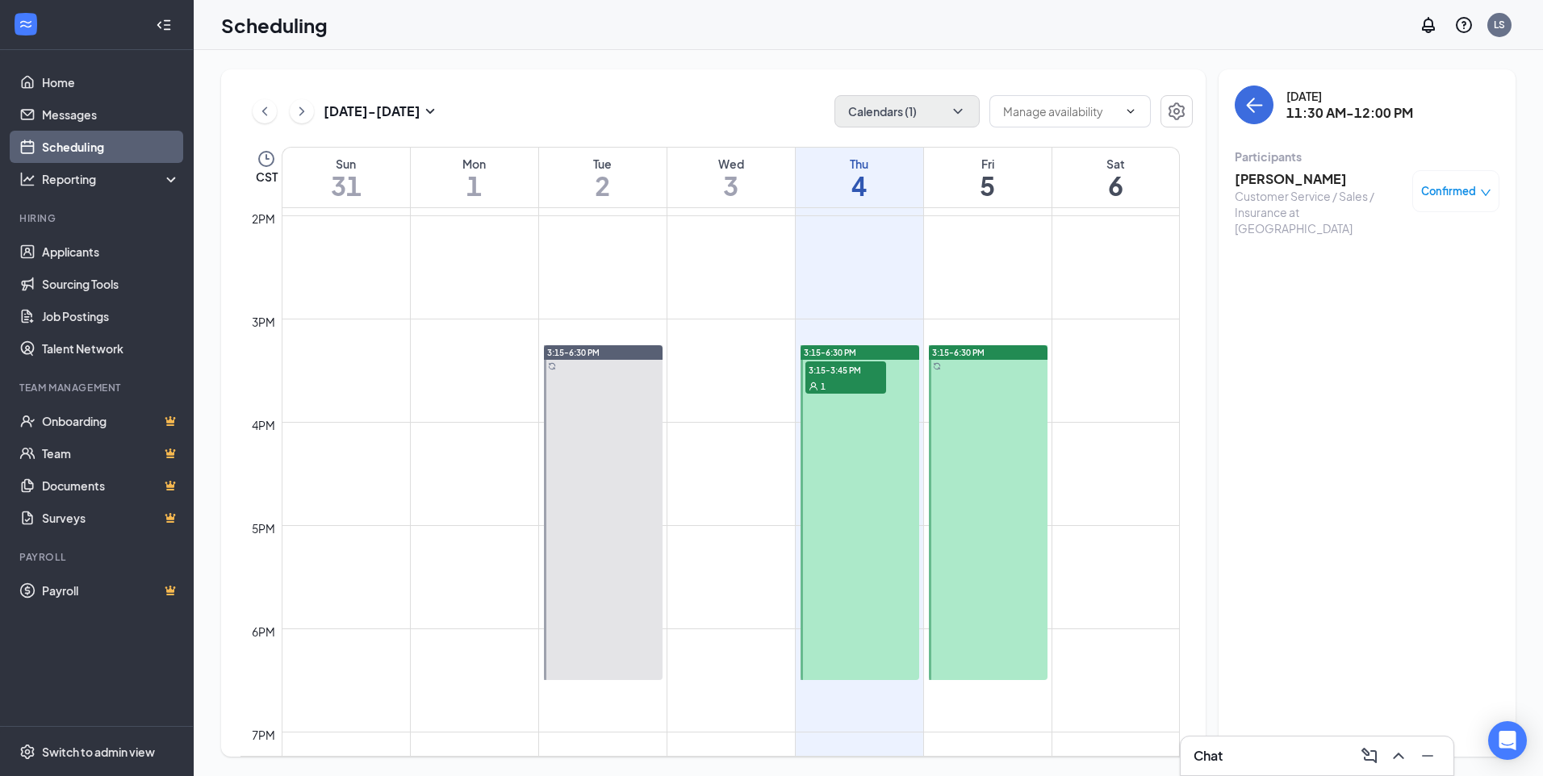
scroll to position [955, 0]
